Goal: Check status: Check status

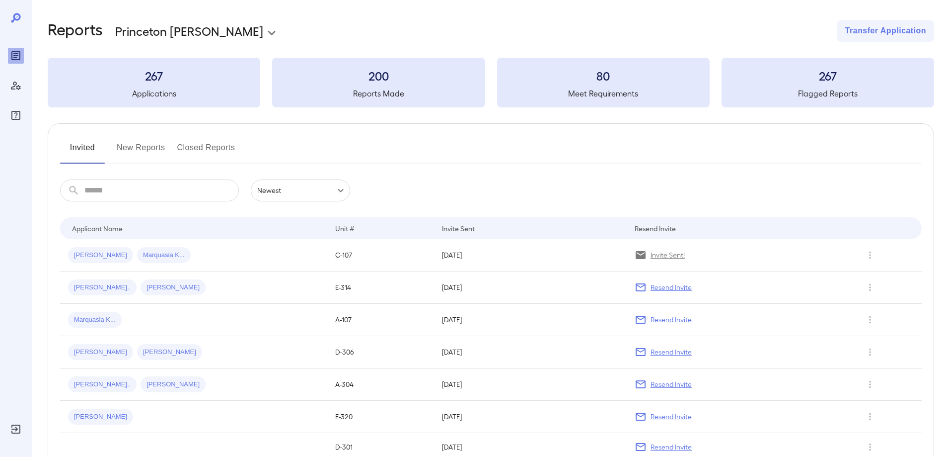
click at [142, 142] on button "New Reports" at bounding box center [141, 152] width 49 height 24
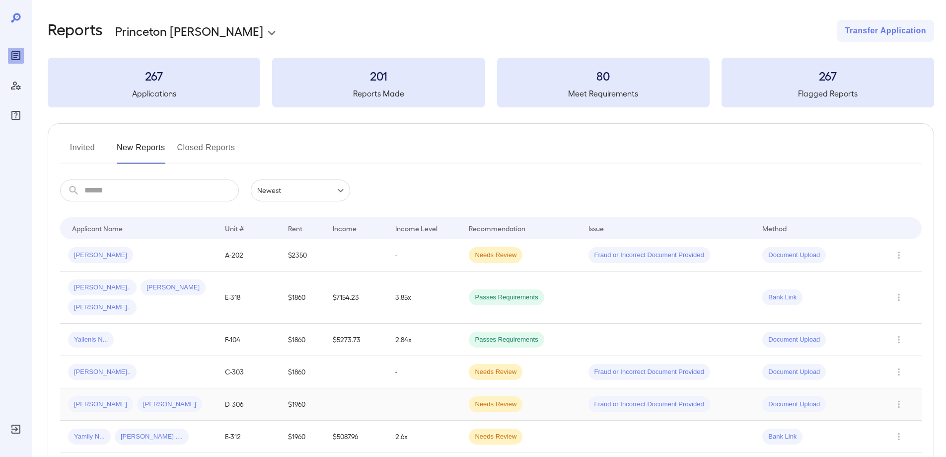
click at [436, 388] on td "-" at bounding box center [425, 404] width 74 height 32
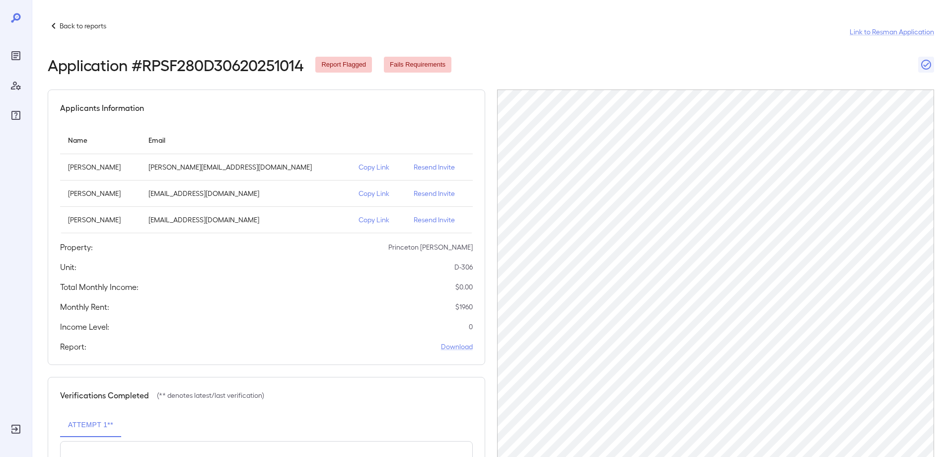
scroll to position [50, 0]
